Goal: Find specific page/section: Find specific page/section

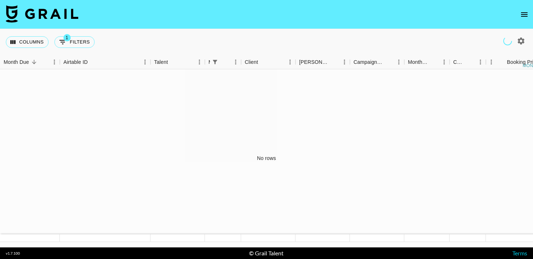
click at [527, 13] on icon "open drawer" at bounding box center [524, 14] width 7 height 4
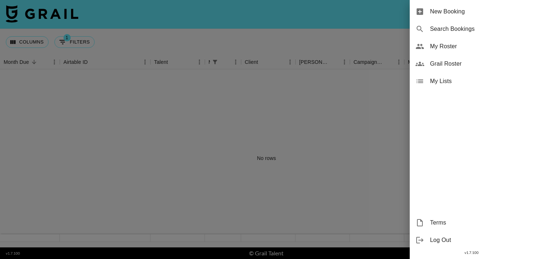
click at [451, 65] on span "Grail Roster" at bounding box center [478, 63] width 97 height 9
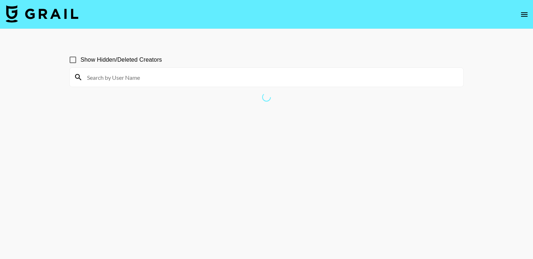
click at [73, 60] on input "Show Hidden/Deleted Creators" at bounding box center [72, 59] width 15 height 15
checkbox input "true"
click at [115, 78] on input at bounding box center [271, 77] width 376 height 12
click at [115, 79] on input at bounding box center [271, 77] width 376 height 12
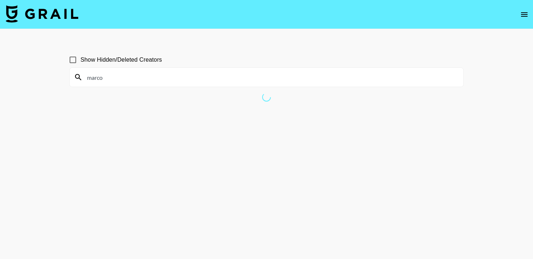
click at [139, 79] on input "marco" at bounding box center [271, 77] width 376 height 12
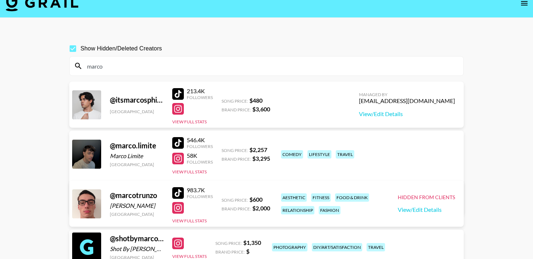
scroll to position [10, 0]
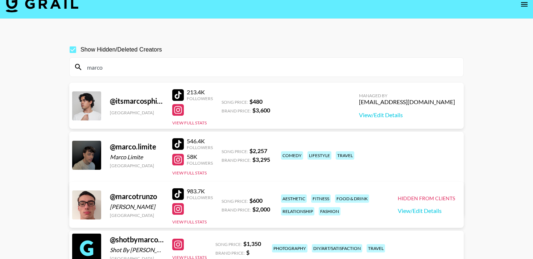
click at [136, 102] on div "@ itsmarcosphilip" at bounding box center [137, 100] width 54 height 9
click at [197, 122] on button "View Full Stats" at bounding box center [189, 122] width 34 height 5
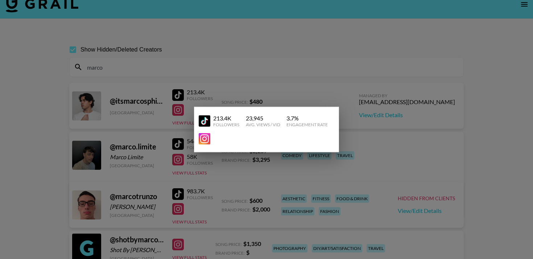
click at [202, 140] on img at bounding box center [205, 139] width 12 height 12
click at [177, 75] on div at bounding box center [266, 129] width 533 height 259
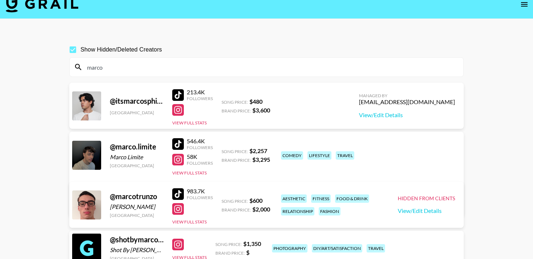
click at [139, 64] on input "marco" at bounding box center [271, 67] width 376 height 12
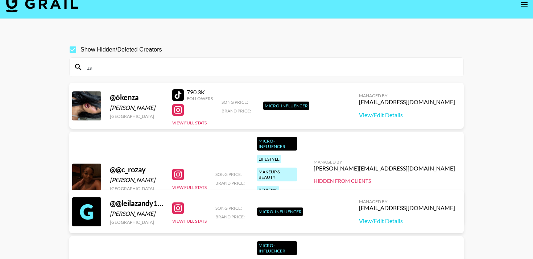
type input "z"
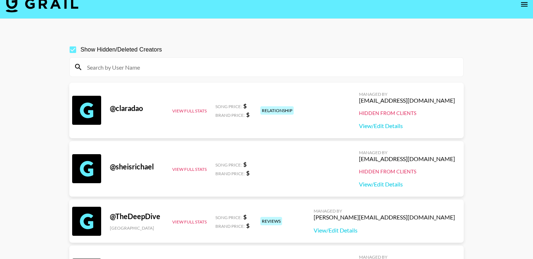
click at [75, 47] on input "Show Hidden/Deleted Creators" at bounding box center [72, 49] width 15 height 15
checkbox input "false"
